Goal: Information Seeking & Learning: Learn about a topic

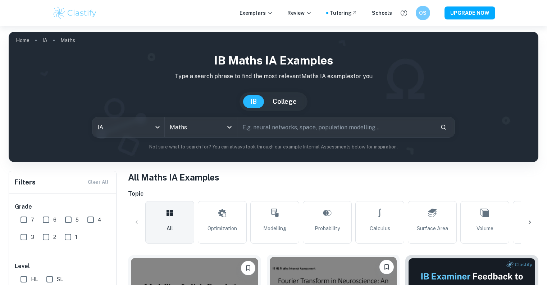
scroll to position [132, 0]
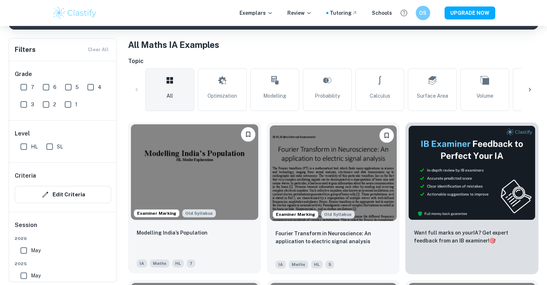
click at [208, 194] on img at bounding box center [194, 171] width 127 height 95
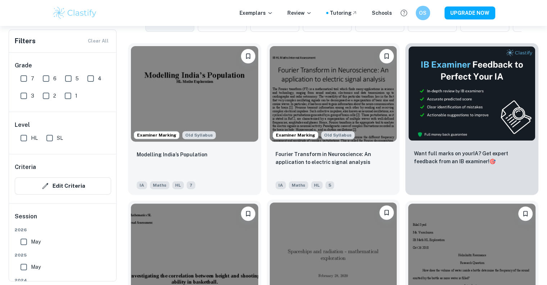
scroll to position [210, 0]
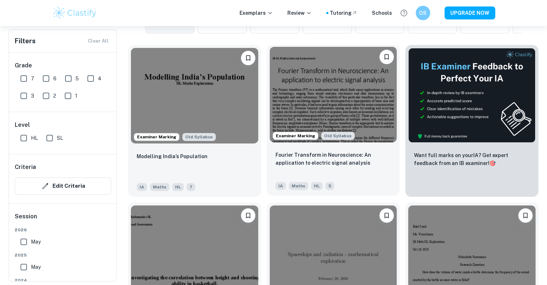
click at [375, 86] on img at bounding box center [333, 94] width 127 height 95
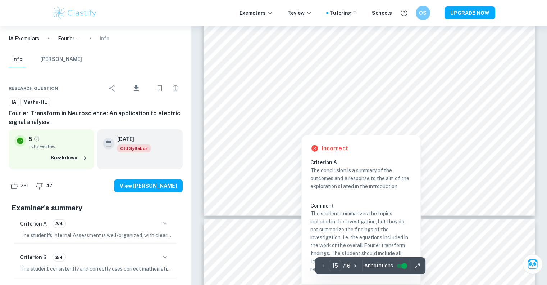
scroll to position [7127, 0]
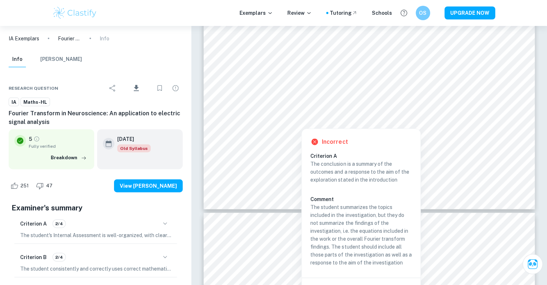
type input "16"
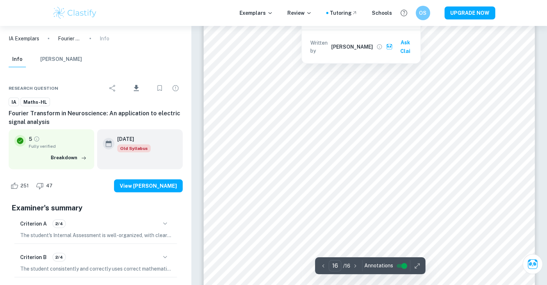
scroll to position [7372, 0]
